Goal: Task Accomplishment & Management: Use online tool/utility

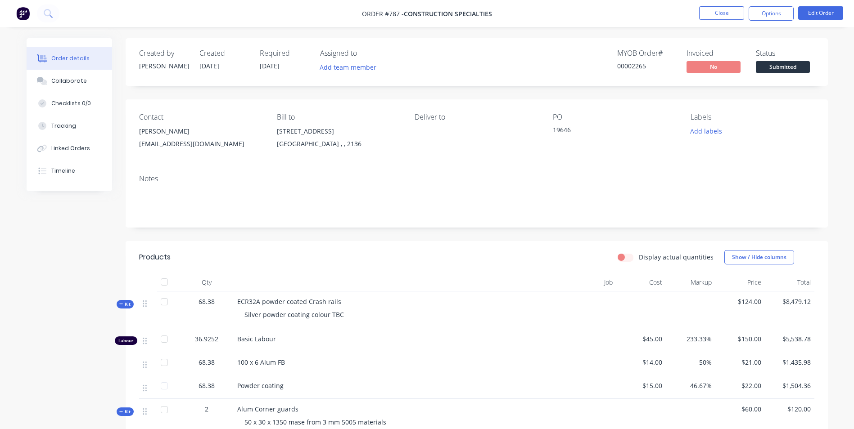
scroll to position [270, 0]
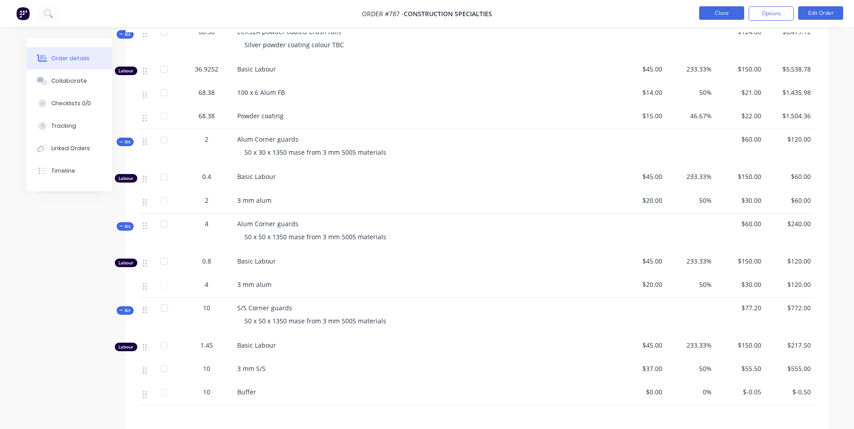
click at [725, 14] on button "Close" at bounding box center [721, 13] width 45 height 14
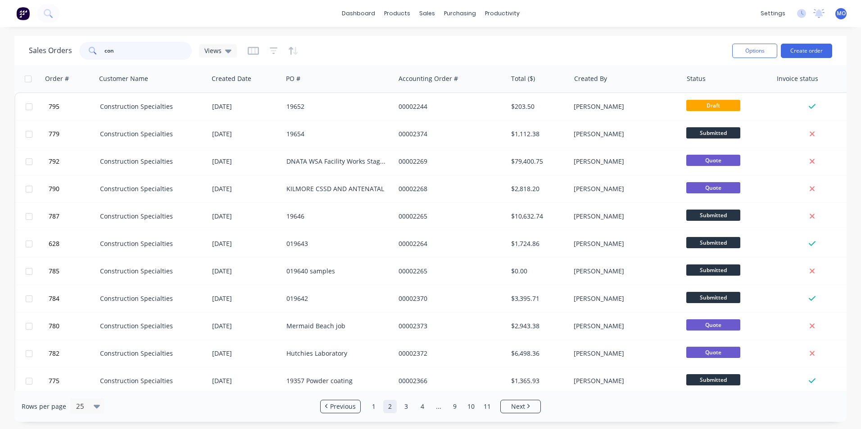
drag, startPoint x: 136, startPoint y: 56, endPoint x: 64, endPoint y: 52, distance: 71.7
click at [64, 52] on div "Sales Orders con Views" at bounding box center [133, 51] width 208 height 18
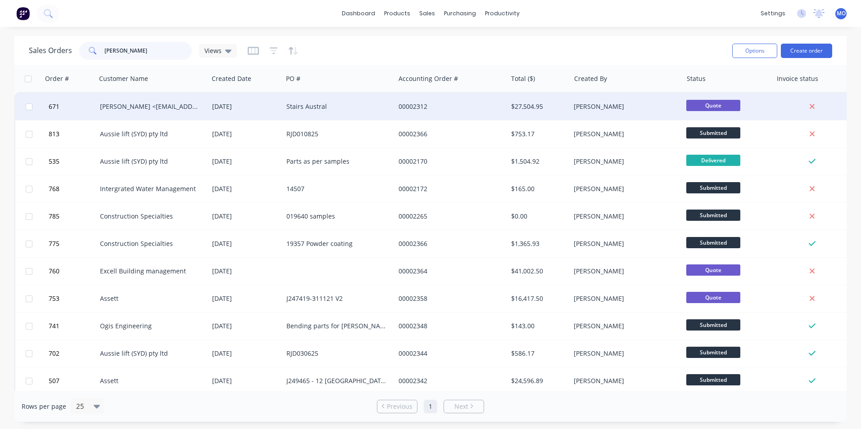
type input "[PERSON_NAME]"
click at [147, 103] on div "[PERSON_NAME] <[EMAIL_ADDRESS][DOMAIN_NAME]>" at bounding box center [150, 106] width 100 height 9
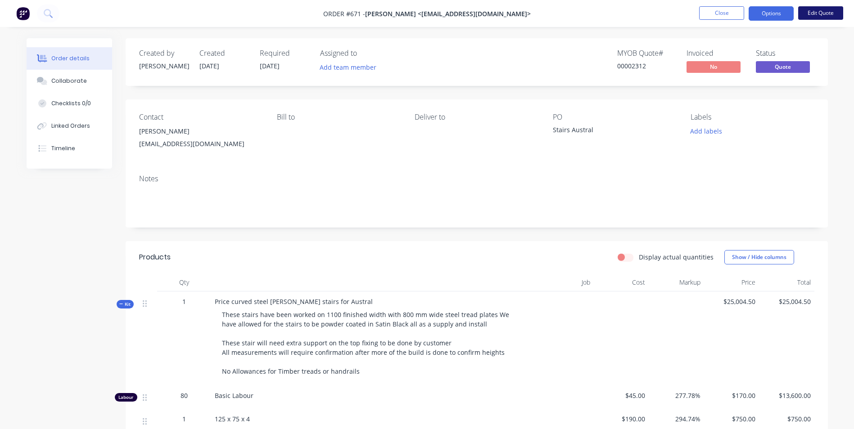
click at [817, 9] on button "Edit Quote" at bounding box center [820, 13] width 45 height 14
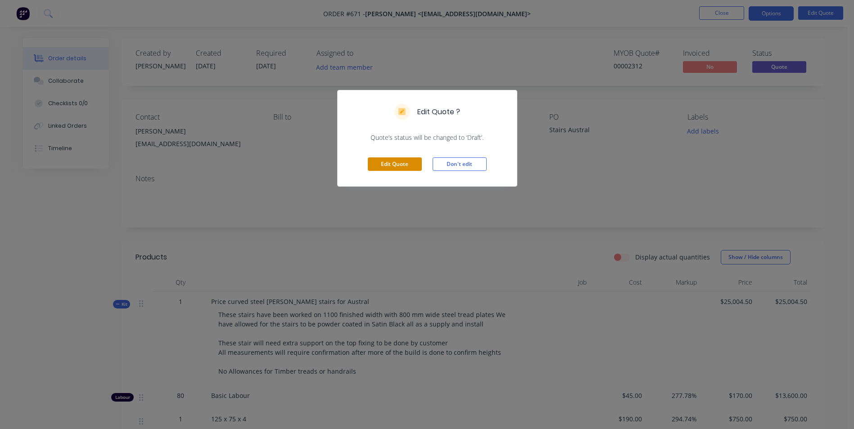
click at [377, 159] on button "Edit Quote" at bounding box center [395, 165] width 54 height 14
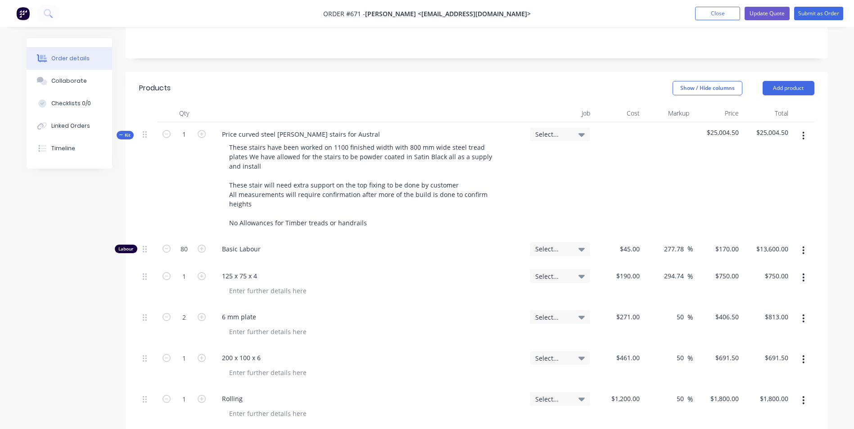
scroll to position [225, 0]
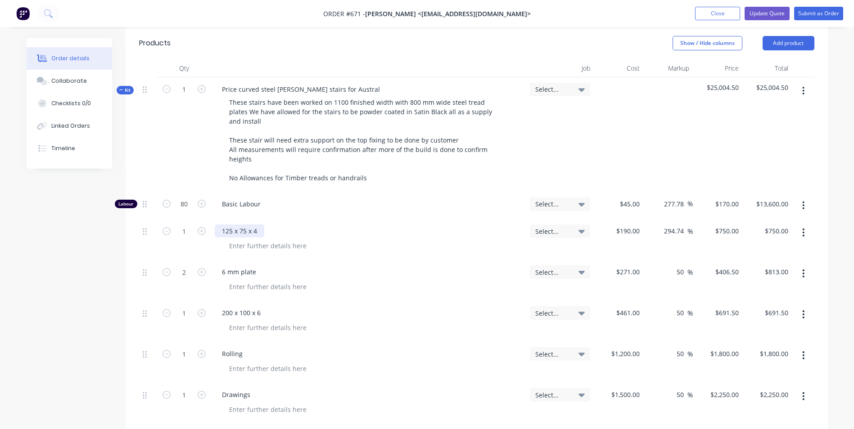
click at [259, 225] on div "125 x 75 x 4" at bounding box center [240, 231] width 50 height 13
click at [638, 225] on input "190" at bounding box center [635, 231] width 15 height 13
type input "$220.00"
type input "$868.4211"
type input "$868.42"
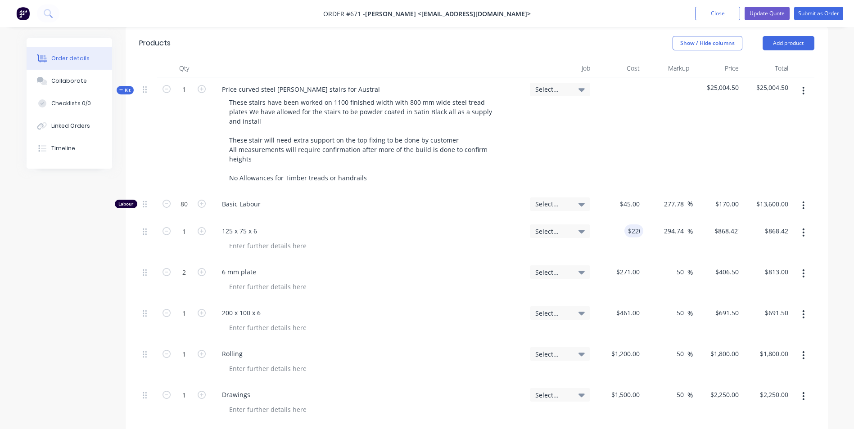
click at [635, 260] on div "$271.00 $271.00" at bounding box center [619, 280] width 50 height 41
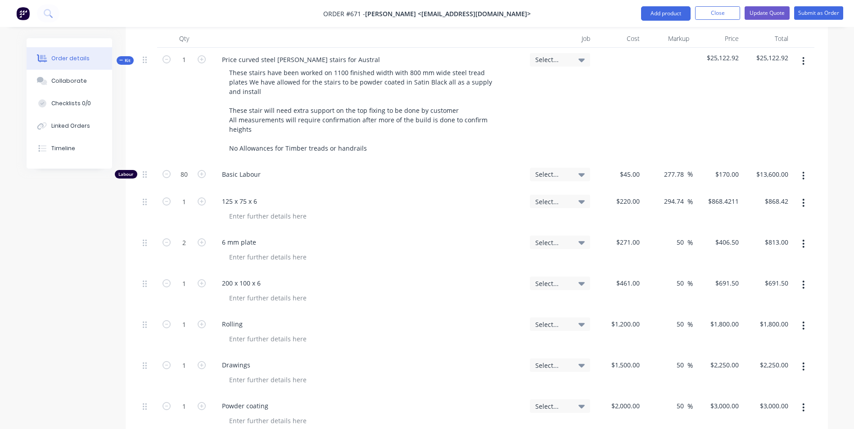
scroll to position [270, 0]
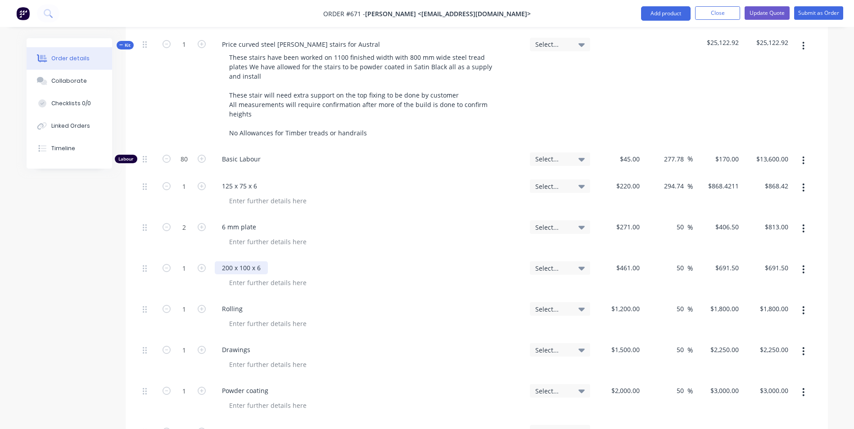
click at [260, 261] on div "200 x 100 x 6" at bounding box center [241, 267] width 53 height 13
click at [396, 261] on div "200 x 100 x 10" at bounding box center [369, 267] width 308 height 13
type input "$700.00"
type input "$1,050.00"
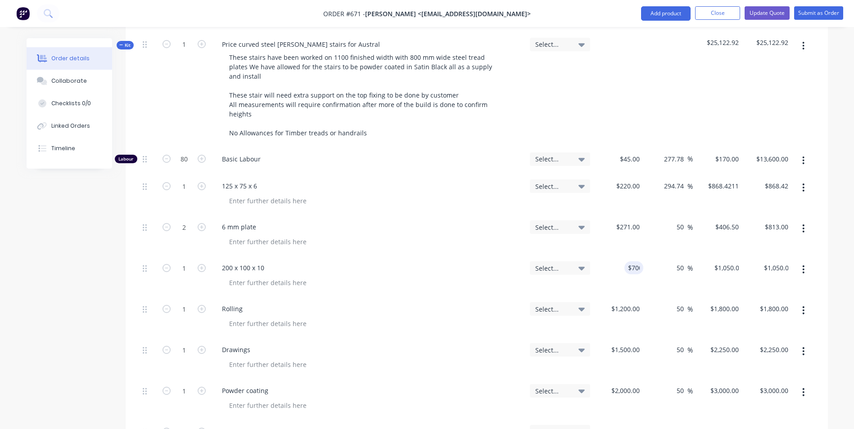
click at [451, 256] on div "200 x 100 x 10" at bounding box center [368, 276] width 315 height 41
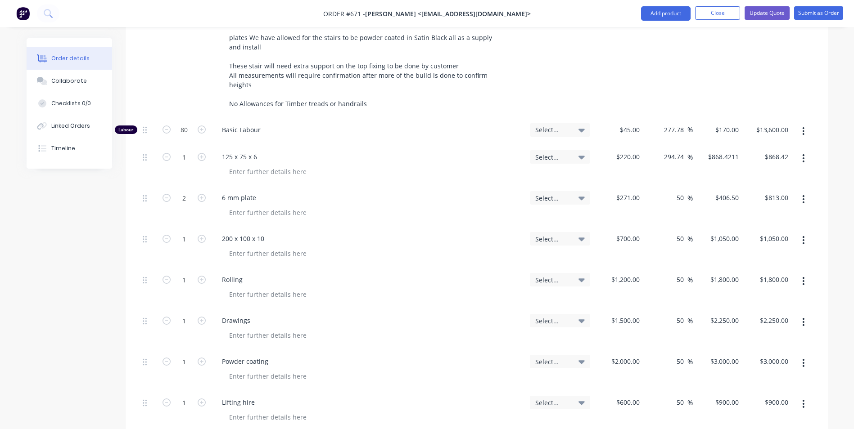
scroll to position [315, 0]
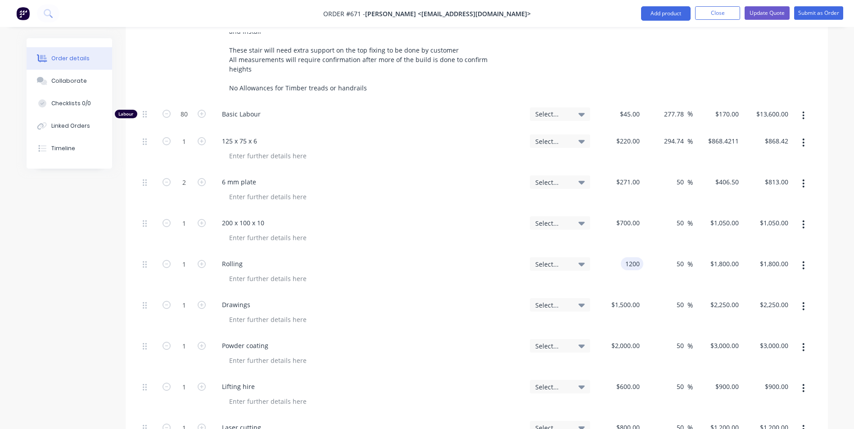
click at [628, 257] on input "1200" at bounding box center [633, 263] width 19 height 13
type input "$1,500.00"
type input "$2,250.00"
click at [415, 272] on div at bounding box center [372, 278] width 301 height 13
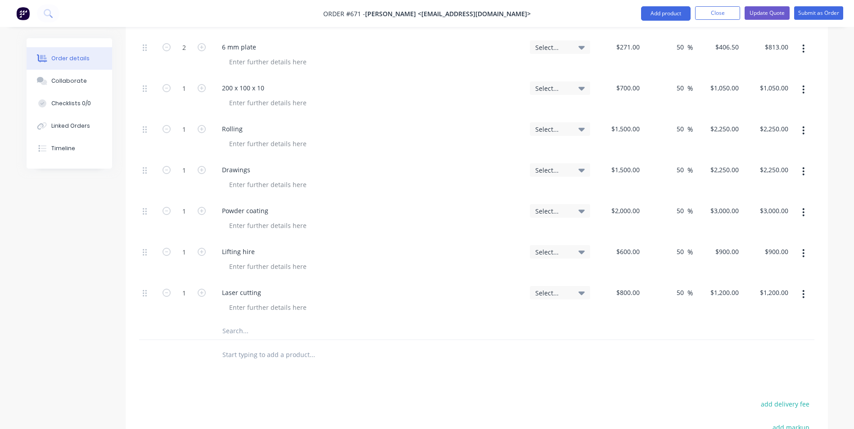
scroll to position [495, 0]
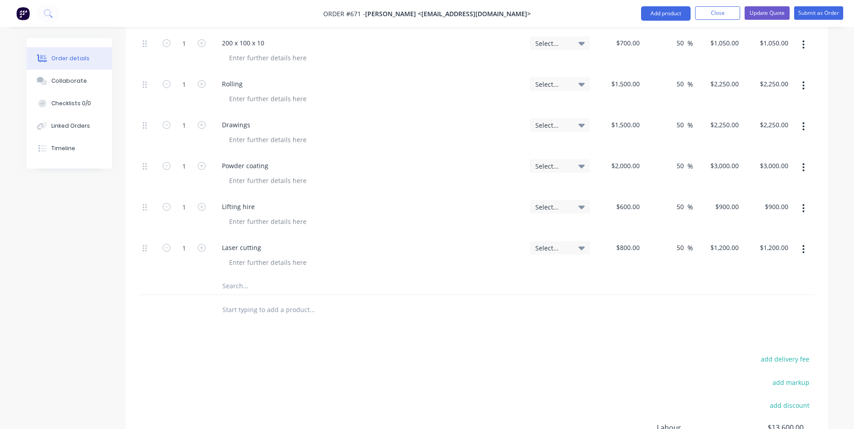
click at [806, 241] on button "button" at bounding box center [803, 249] width 21 height 16
click at [751, 284] on div "Duplicate" at bounding box center [771, 290] width 69 height 13
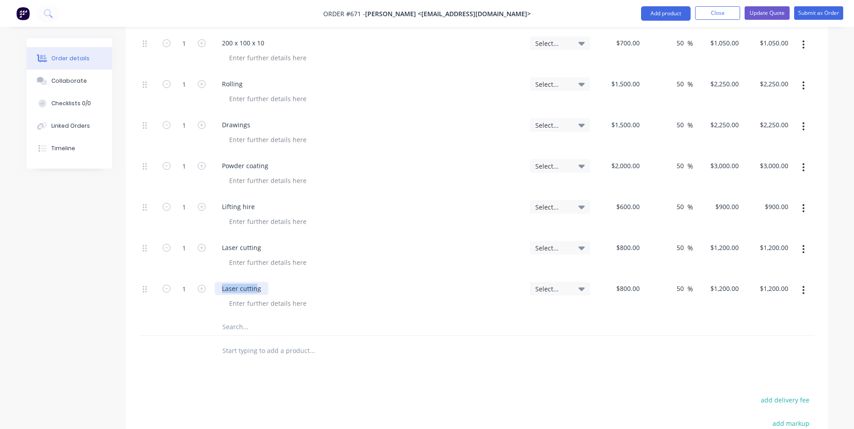
drag, startPoint x: 255, startPoint y: 275, endPoint x: 212, endPoint y: 278, distance: 43.3
click at [212, 278] on div "Laser cutting" at bounding box center [368, 297] width 315 height 41
drag, startPoint x: 252, startPoint y: 274, endPoint x: 198, endPoint y: 276, distance: 54.1
click at [198, 277] on div "1 Laser cutting Select... $800.00 $800.00 50 50 % $1,200.00 $1,200.00 $1,200.00…" at bounding box center [476, 297] width 675 height 41
click at [308, 282] on div "100 x 100 x 10 Steel post at to" at bounding box center [267, 288] width 104 height 13
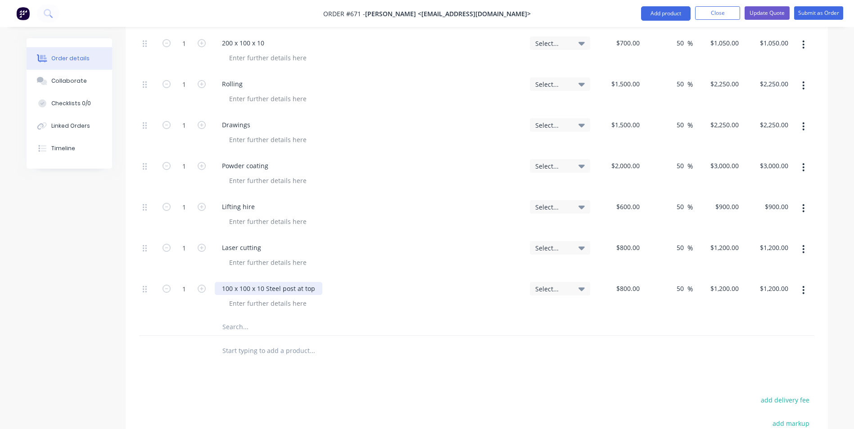
click at [263, 282] on div "100 x 100 x 10 Steel post at top" at bounding box center [269, 288] width 108 height 13
click at [634, 282] on input "800" at bounding box center [629, 288] width 28 height 13
click at [264, 282] on div "100 x 100 x 10 Steel post at top" at bounding box center [269, 288] width 108 height 13
type input "$450.00"
type input "$675.00"
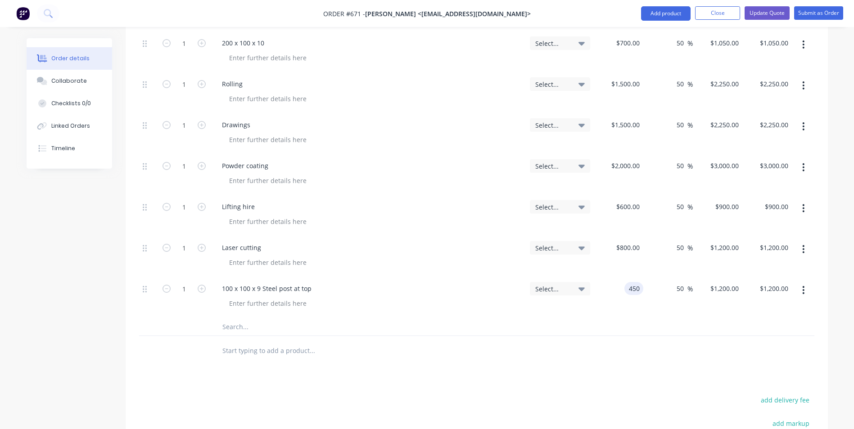
type input "$675.00"
